Goal: Information Seeking & Learning: Understand process/instructions

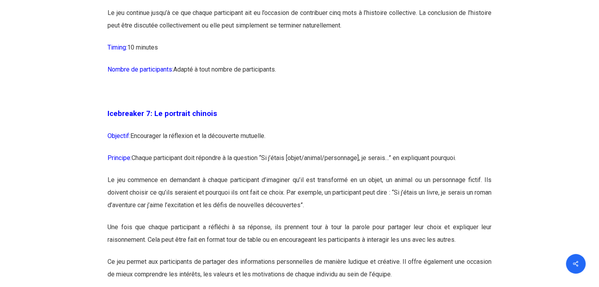
scroll to position [1926, 0]
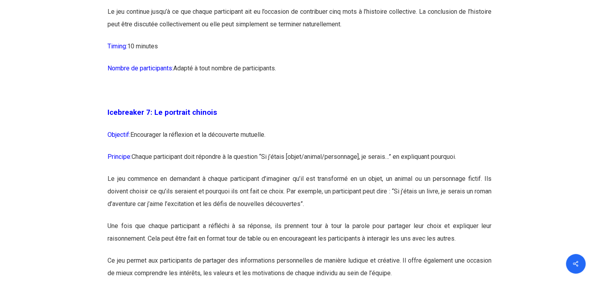
click at [197, 84] on p "Nombre de participants: Adapté à tout nombre de participants." at bounding box center [300, 73] width 384 height 22
click at [183, 84] on p "Nombre de participants: Adapté à tout nombre de participants." at bounding box center [300, 73] width 384 height 22
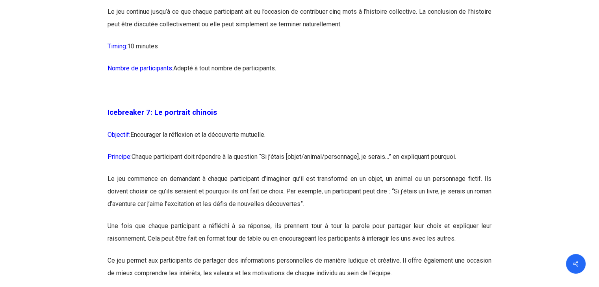
click at [358, 84] on p "Nombre de participants: Adapté à tout nombre de participants." at bounding box center [300, 73] width 384 height 22
click at [267, 84] on p "Nombre de participants: Adapté à tout nombre de participants." at bounding box center [300, 73] width 384 height 22
click at [339, 129] on p "Icebreaker 7: Le portrait chinois" at bounding box center [300, 117] width 384 height 22
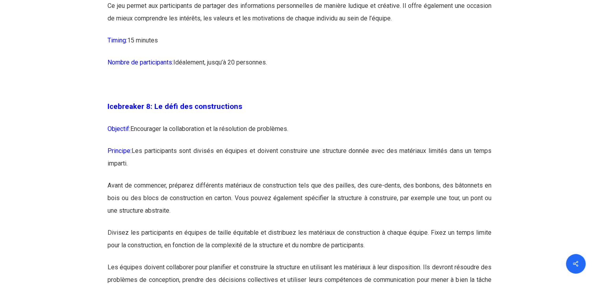
scroll to position [2184, 0]
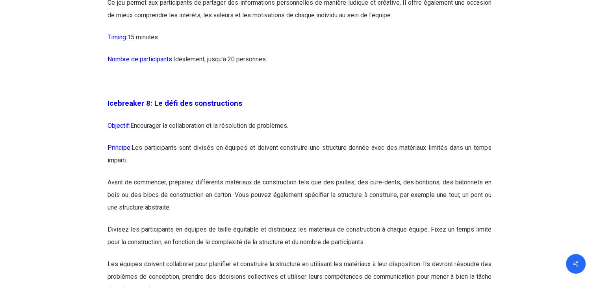
click at [281, 142] on p "Objectif: Encourager la collaboration et la résolution de problèmes." at bounding box center [300, 131] width 384 height 22
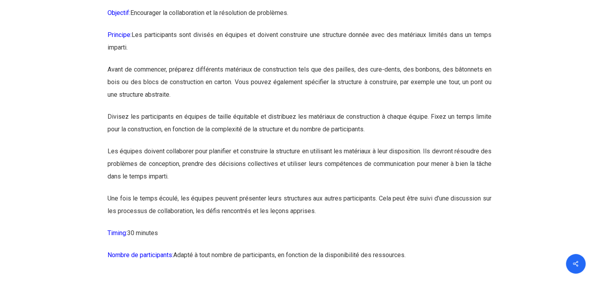
scroll to position [2298, 0]
click at [280, 139] on p "Divisez les participants en équipes de taille équitable et distribuez les matér…" at bounding box center [300, 127] width 384 height 35
click at [298, 143] on p "Divisez les participants en équipes de taille équitable et distribuez les matér…" at bounding box center [300, 127] width 384 height 35
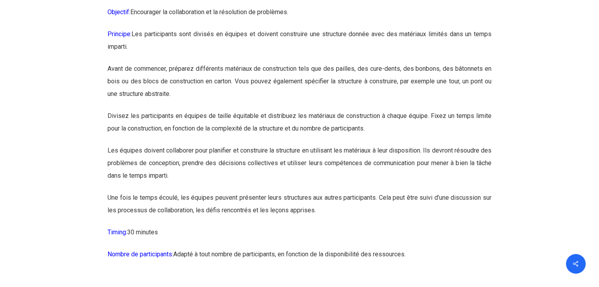
click at [306, 142] on p "Divisez les participants en équipes de taille équitable et distribuez les matér…" at bounding box center [300, 127] width 384 height 35
click at [337, 142] on p "Divisez les participants en équipes de taille équitable et distribuez les matér…" at bounding box center [300, 127] width 384 height 35
